Goal: Information Seeking & Learning: Learn about a topic

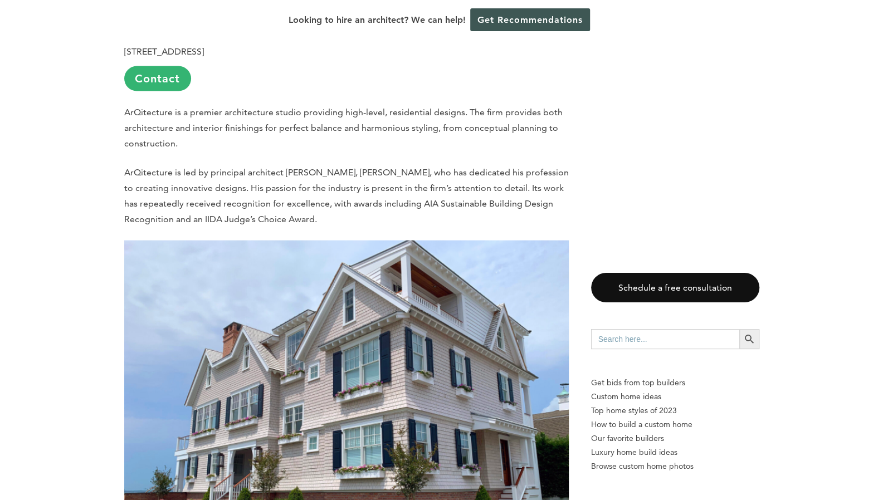
scroll to position [1400, 0]
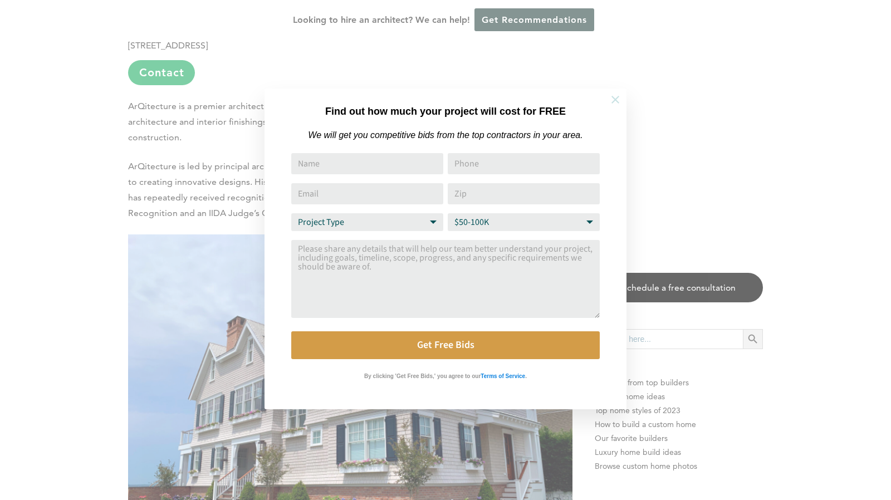
click at [617, 96] on icon at bounding box center [615, 100] width 12 height 12
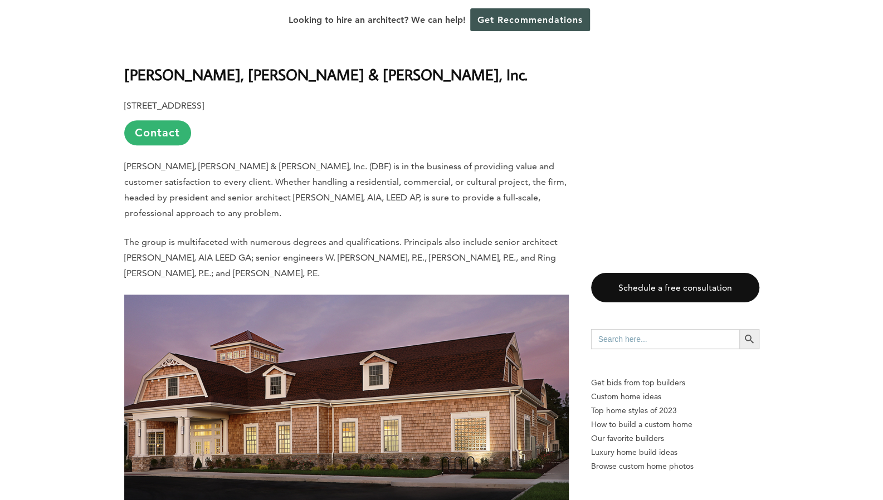
scroll to position [3210, 0]
click at [168, 120] on link "Contact" at bounding box center [157, 132] width 67 height 25
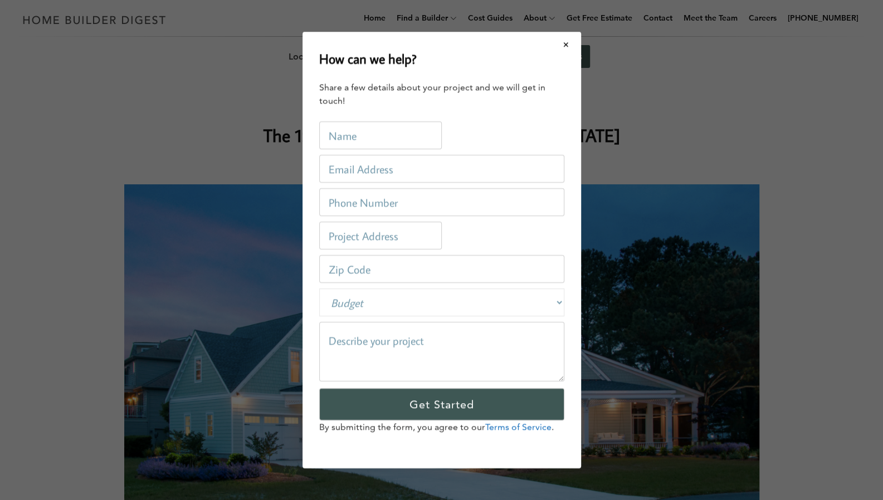
scroll to position [0, 0]
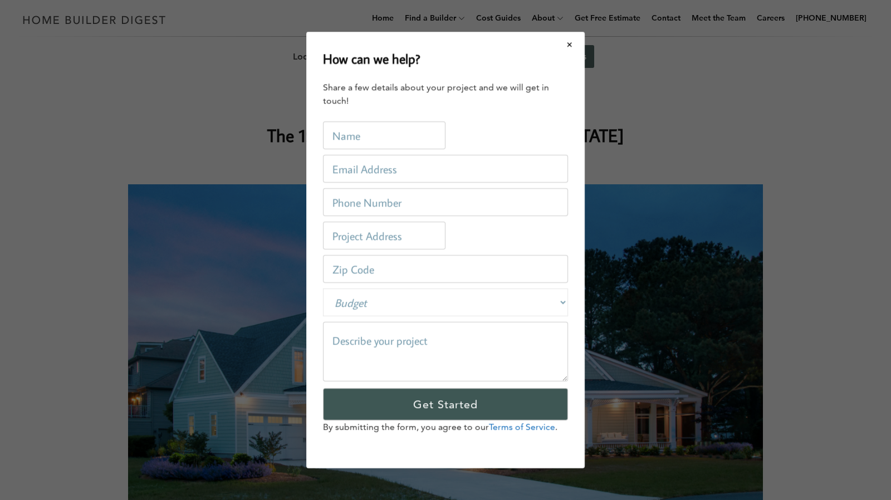
click at [575, 45] on button "Close modal" at bounding box center [570, 44] width 30 height 23
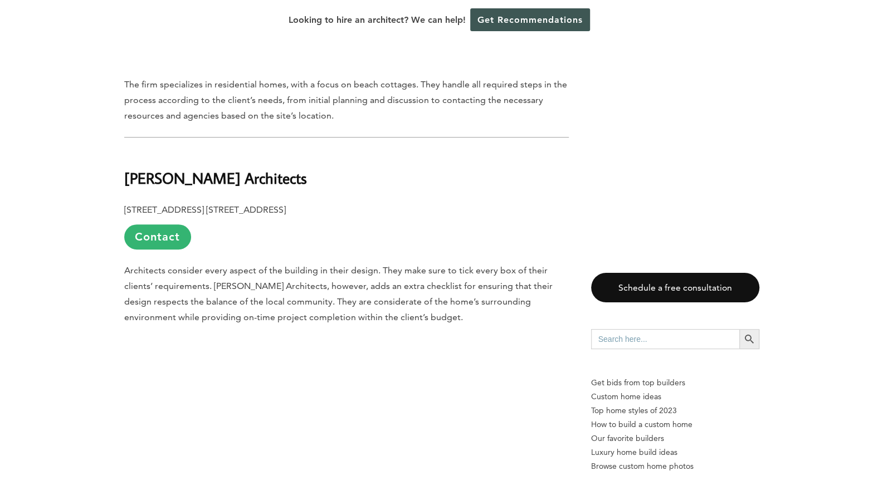
scroll to position [8060, 0]
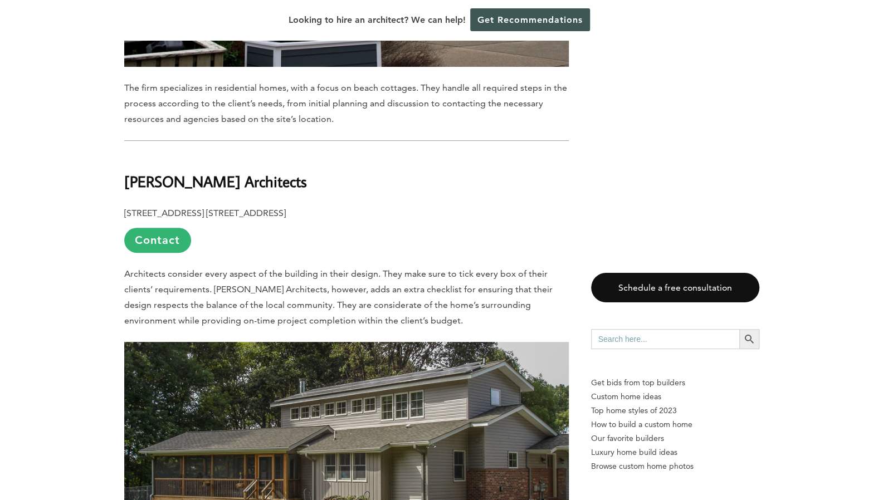
drag, startPoint x: 300, startPoint y: 86, endPoint x: 122, endPoint y: 89, distance: 177.7
copy b "[PERSON_NAME] Architects"
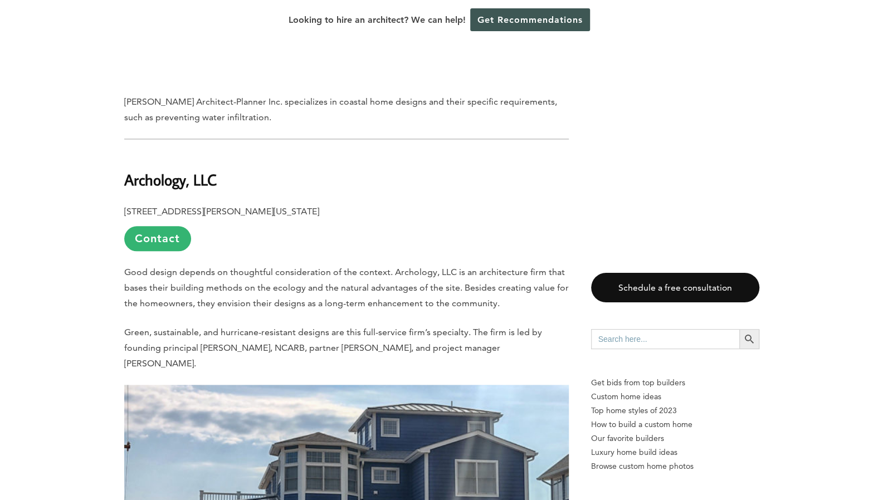
scroll to position [11240, 0]
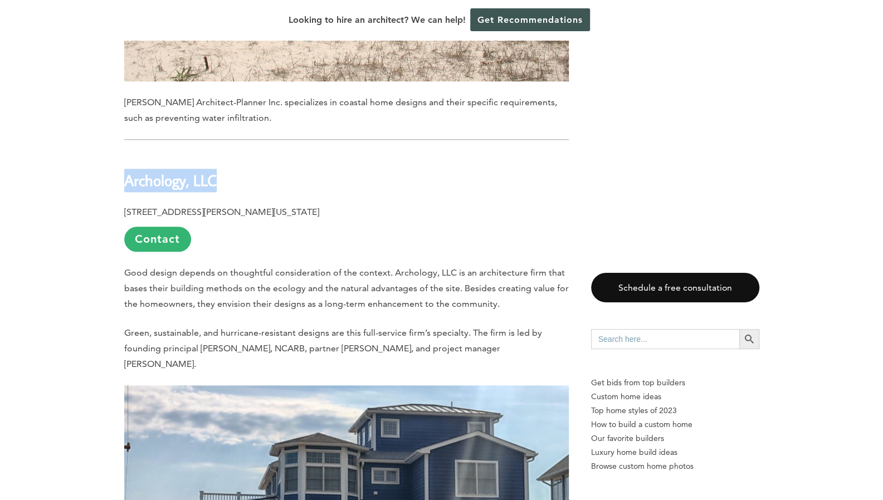
drag, startPoint x: 219, startPoint y: 84, endPoint x: 121, endPoint y: 85, distance: 98.0
copy b "Archology, LLC"
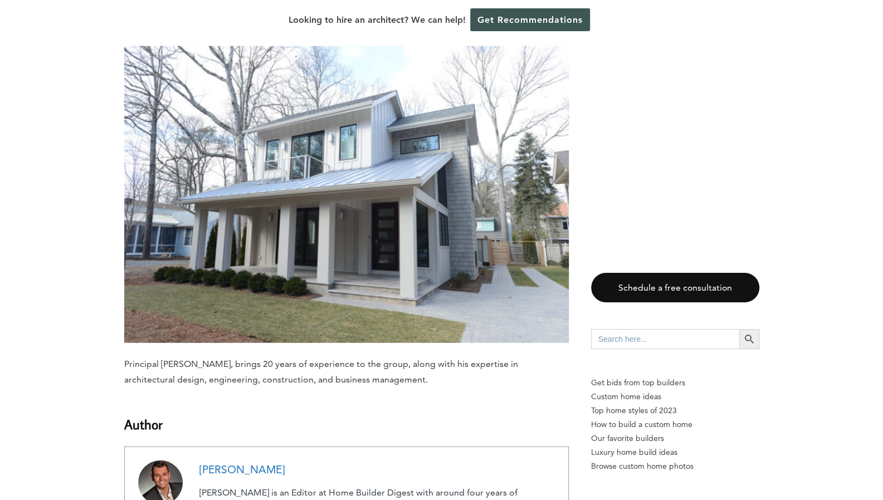
scroll to position [12231, 0]
